Goal: Task Accomplishment & Management: Complete application form

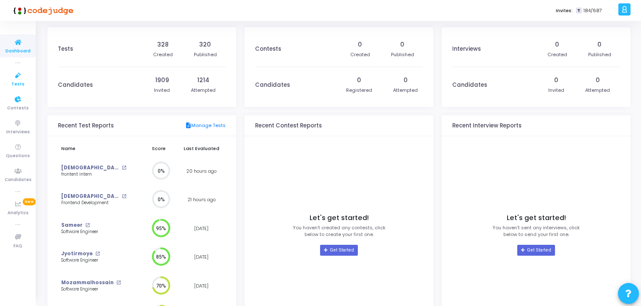
click at [8, 83] on link "Tests" at bounding box center [18, 79] width 36 height 23
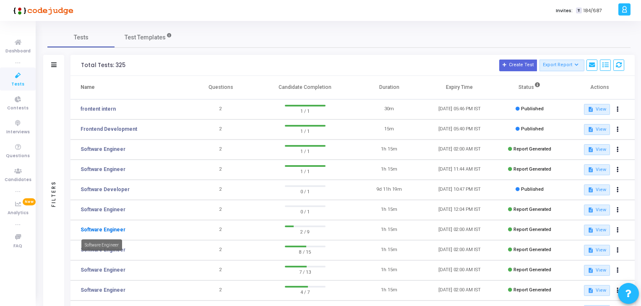
click at [109, 231] on link "Software Engineer" at bounding box center [103, 230] width 45 height 8
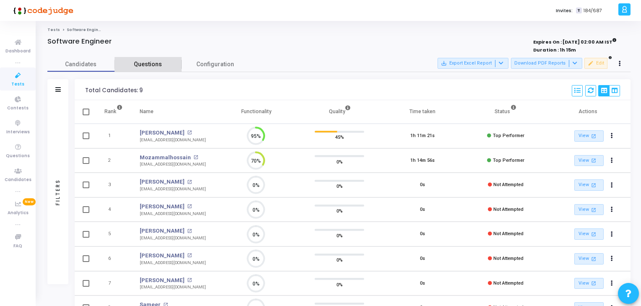
click at [158, 64] on span "Questions" at bounding box center [148, 64] width 67 height 9
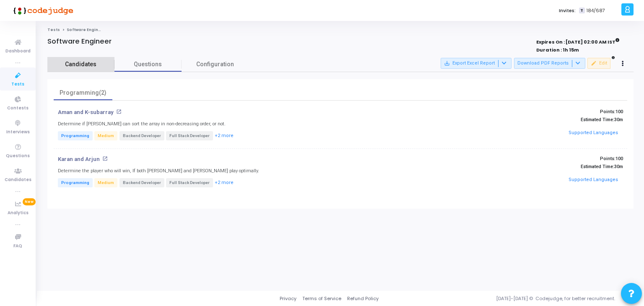
click at [87, 57] on link "Candidates" at bounding box center [80, 64] width 67 height 15
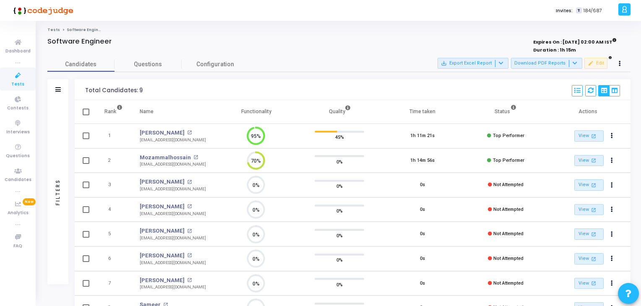
click at [0, 81] on link "Tests" at bounding box center [18, 79] width 36 height 23
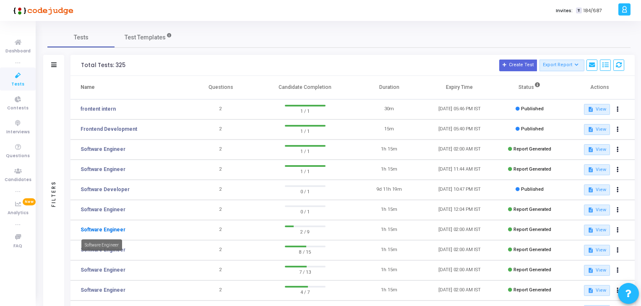
click at [112, 228] on link "Software Engineer" at bounding box center [103, 230] width 45 height 8
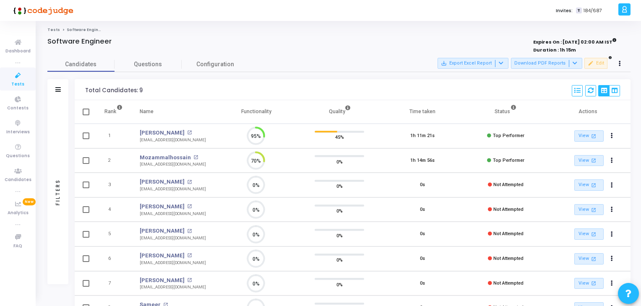
scroll to position [17, 21]
click at [183, 65] on link "Configuration" at bounding box center [215, 64] width 67 height 15
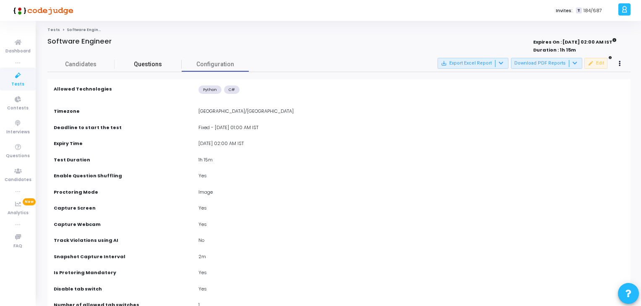
click at [159, 66] on span "Questions" at bounding box center [148, 64] width 67 height 9
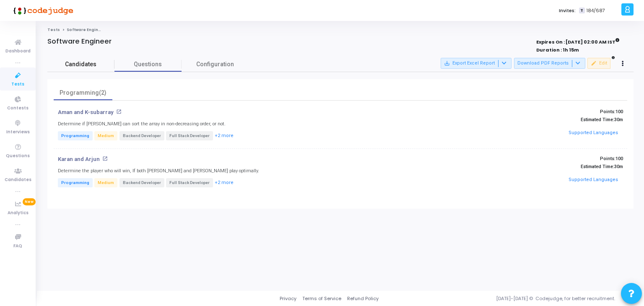
click at [76, 61] on span "Candidates" at bounding box center [80, 64] width 67 height 9
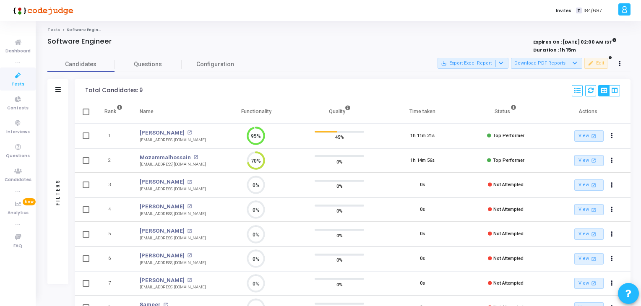
click at [27, 76] on link "Tests" at bounding box center [18, 79] width 36 height 23
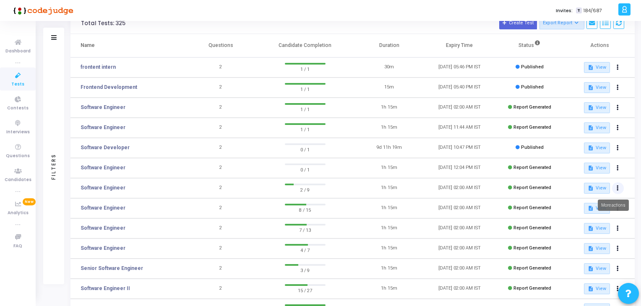
click at [618, 189] on icon at bounding box center [618, 188] width 2 height 4
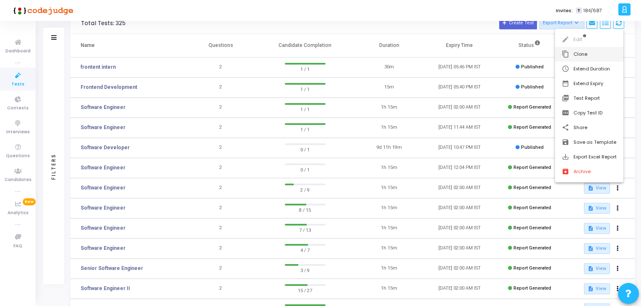
click at [588, 57] on button "content_copy Clone" at bounding box center [589, 54] width 68 height 15
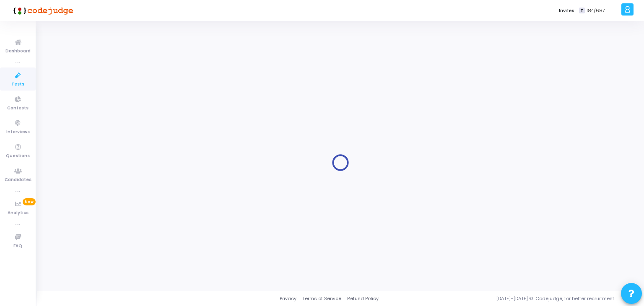
type input "Software Engineer"
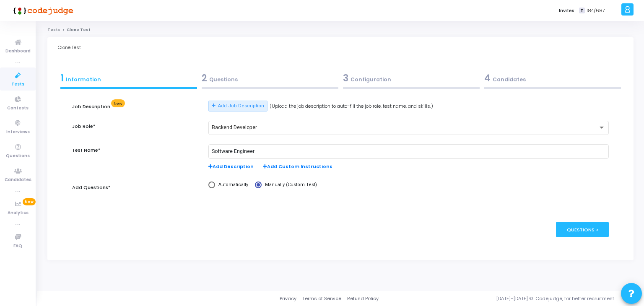
click at [300, 78] on div "2 Questions" at bounding box center [270, 78] width 137 height 14
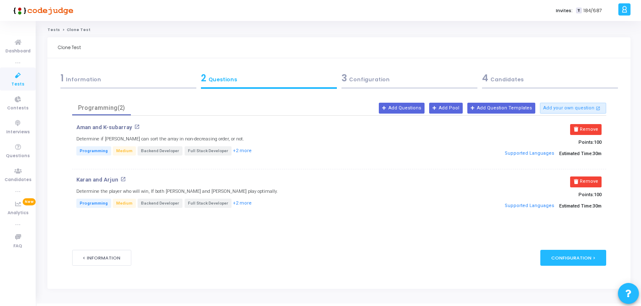
click at [410, 75] on div "3 Configuration" at bounding box center [410, 78] width 136 height 14
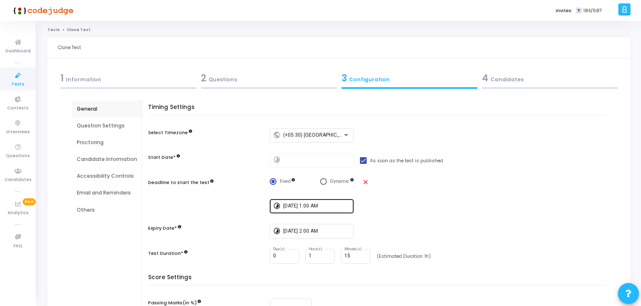
click at [283, 206] on input "[DATE] 1:00 AM" at bounding box center [316, 206] width 67 height 6
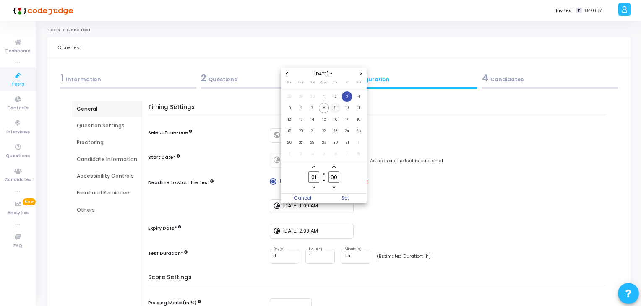
click at [334, 110] on span "9" at bounding box center [335, 108] width 10 height 10
click at [344, 110] on span "10" at bounding box center [347, 108] width 10 height 10
click at [345, 197] on span "Set" at bounding box center [345, 198] width 43 height 9
type input "[DATE] 1:00 AM"
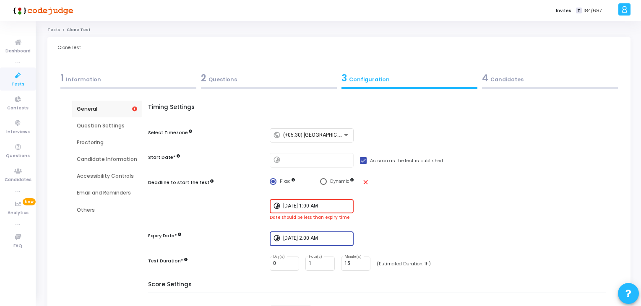
click at [334, 236] on input "[DATE] 2:00 AM" at bounding box center [316, 239] width 67 height 6
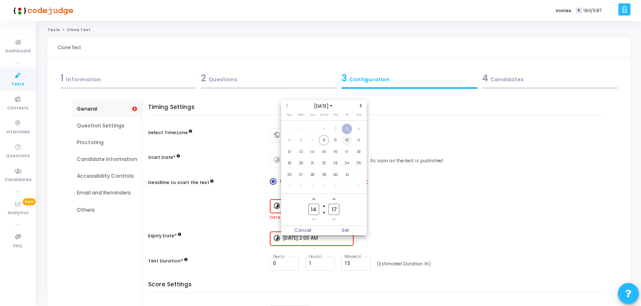
click at [350, 141] on span "10" at bounding box center [347, 140] width 10 height 10
click at [317, 208] on input "14" at bounding box center [313, 209] width 11 height 11
type input "02"
click at [331, 208] on input "17" at bounding box center [334, 209] width 11 height 11
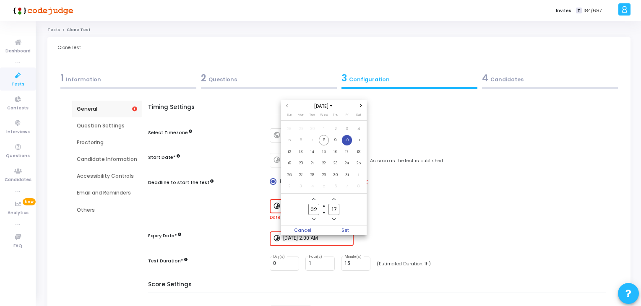
click at [331, 208] on input "17" at bounding box center [334, 209] width 11 height 11
type input "00"
click at [349, 229] on span "Set" at bounding box center [345, 230] width 43 height 9
type input "[DATE] 2:00 AM"
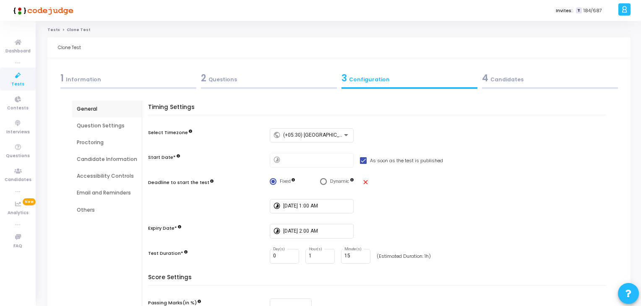
click at [513, 75] on div "4 Candidates" at bounding box center [550, 78] width 136 height 14
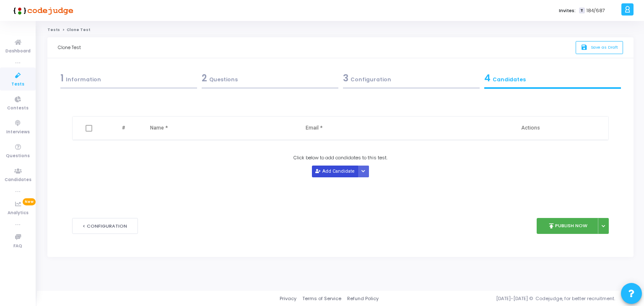
click at [332, 173] on button "Add Candidate" at bounding box center [335, 171] width 46 height 11
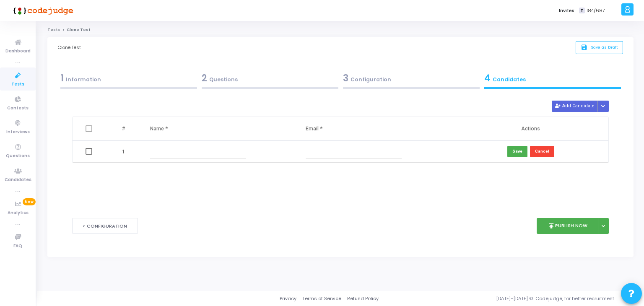
click at [232, 154] on input "text" at bounding box center [198, 152] width 96 height 14
paste input "[PERSON_NAME]"
type input "[PERSON_NAME]"
click at [344, 144] on td at bounding box center [375, 152] width 156 height 22
click at [357, 156] on input "text" at bounding box center [354, 152] width 96 height 14
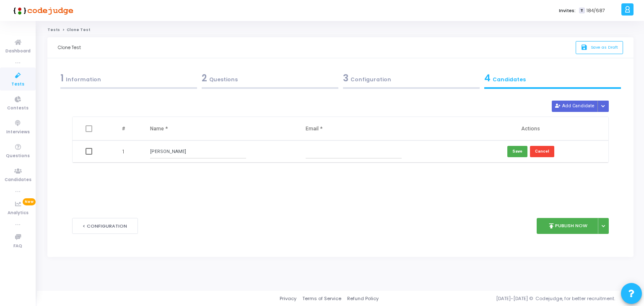
paste input "[EMAIL_ADDRESS][DOMAIN_NAME]"
type input "[EMAIL_ADDRESS][DOMAIN_NAME]"
click at [512, 145] on td "Save Cancel" at bounding box center [531, 152] width 156 height 22
click at [514, 151] on button "Save" at bounding box center [518, 151] width 20 height 11
click at [587, 104] on button "Add Candidate" at bounding box center [575, 106] width 46 height 11
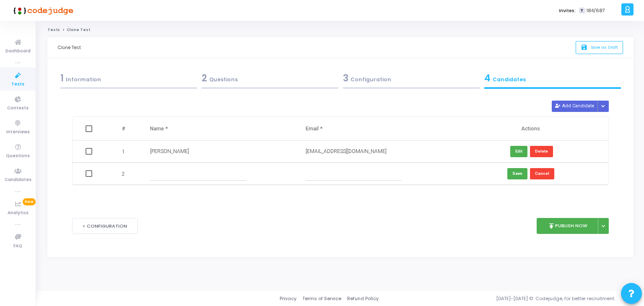
click at [193, 179] on input "text" at bounding box center [198, 174] width 96 height 14
paste input "[PERSON_NAME]"
type input "[PERSON_NAME]"
click at [360, 168] on input "text" at bounding box center [354, 174] width 96 height 14
paste input "[EMAIL_ADDRESS][DOMAIN_NAME]"
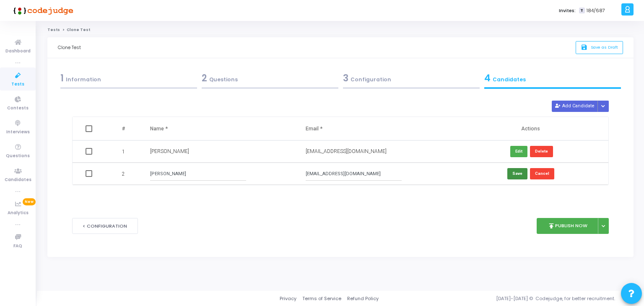
type input "[EMAIL_ADDRESS][DOMAIN_NAME]"
click at [513, 177] on button "Save" at bounding box center [518, 173] width 20 height 11
click at [587, 103] on button "Add Candidate" at bounding box center [575, 106] width 46 height 11
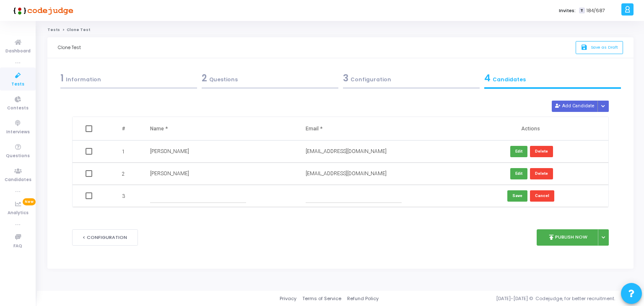
click at [243, 190] on input "text" at bounding box center [198, 196] width 96 height 14
paste input "[PERSON_NAME]"
type input "[PERSON_NAME]"
click at [340, 196] on input "text" at bounding box center [354, 196] width 96 height 14
paste input "[EMAIL_ADDRESS][DOMAIN_NAME]"
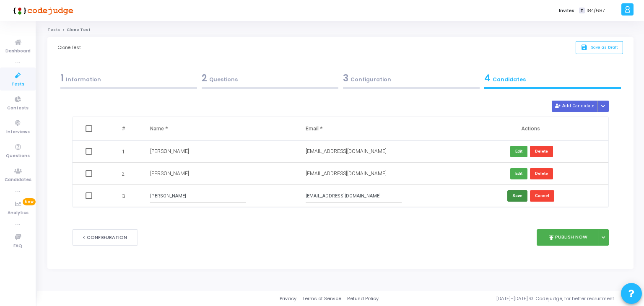
type input "[EMAIL_ADDRESS][DOMAIN_NAME]"
click at [519, 200] on button "Save" at bounding box center [518, 195] width 20 height 11
click at [578, 103] on button "Add Candidate" at bounding box center [575, 106] width 46 height 11
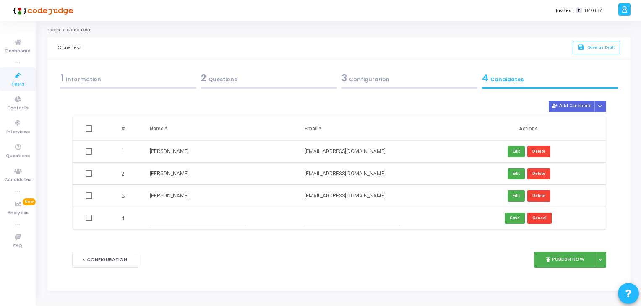
click at [181, 215] on input "text" at bounding box center [197, 218] width 95 height 14
paste input "[PERSON_NAME]"
type input "[PERSON_NAME]"
click at [361, 217] on input "text" at bounding box center [352, 218] width 95 height 14
paste input "[EMAIL_ADDRESS][DOMAIN_NAME]"
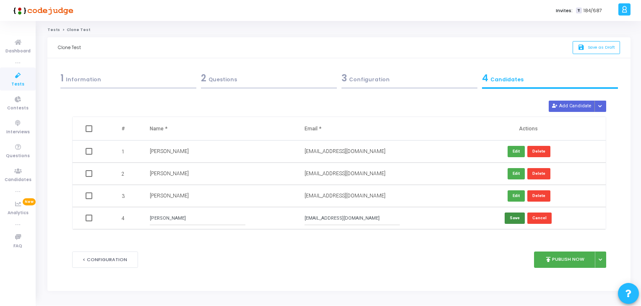
type input "[EMAIL_ADDRESS][DOMAIN_NAME]"
click at [516, 216] on button "Save" at bounding box center [515, 218] width 20 height 11
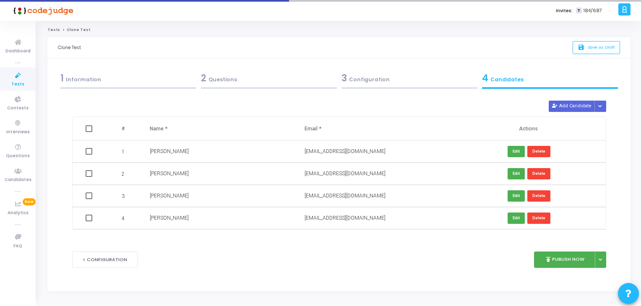
click at [151, 82] on div "1 Information" at bounding box center [128, 78] width 136 height 14
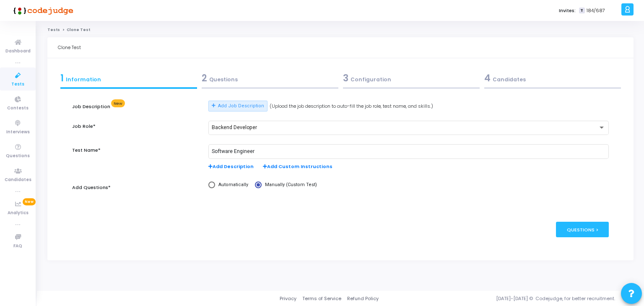
click at [268, 86] on div "2 Questions" at bounding box center [269, 80] width 141 height 23
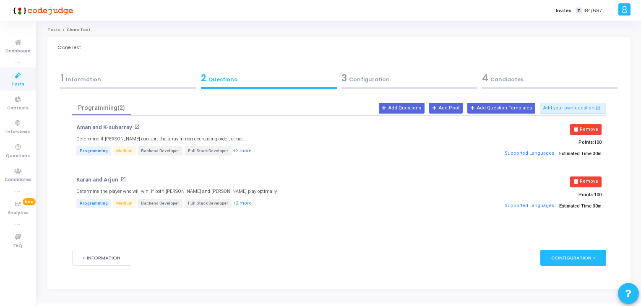
click at [359, 78] on div "3 Configuration" at bounding box center [410, 78] width 136 height 14
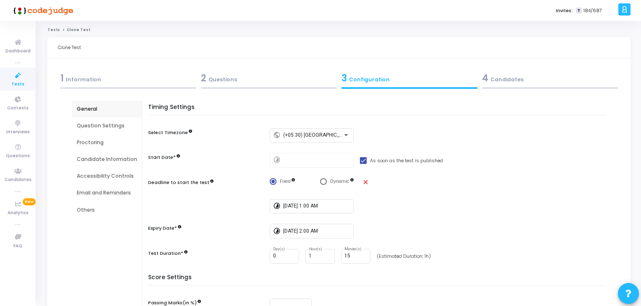
click at [522, 84] on div "4 Candidates" at bounding box center [550, 78] width 136 height 14
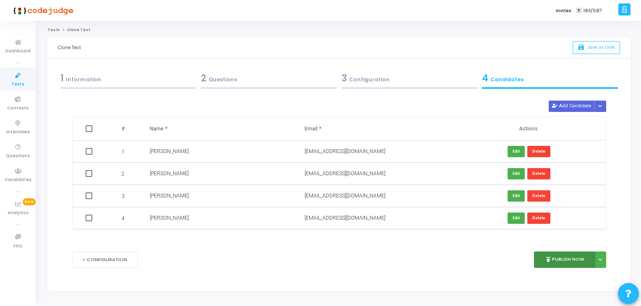
click at [571, 258] on button "publish Publish Now" at bounding box center [565, 260] width 62 height 16
